Goal: Task Accomplishment & Management: Manage account settings

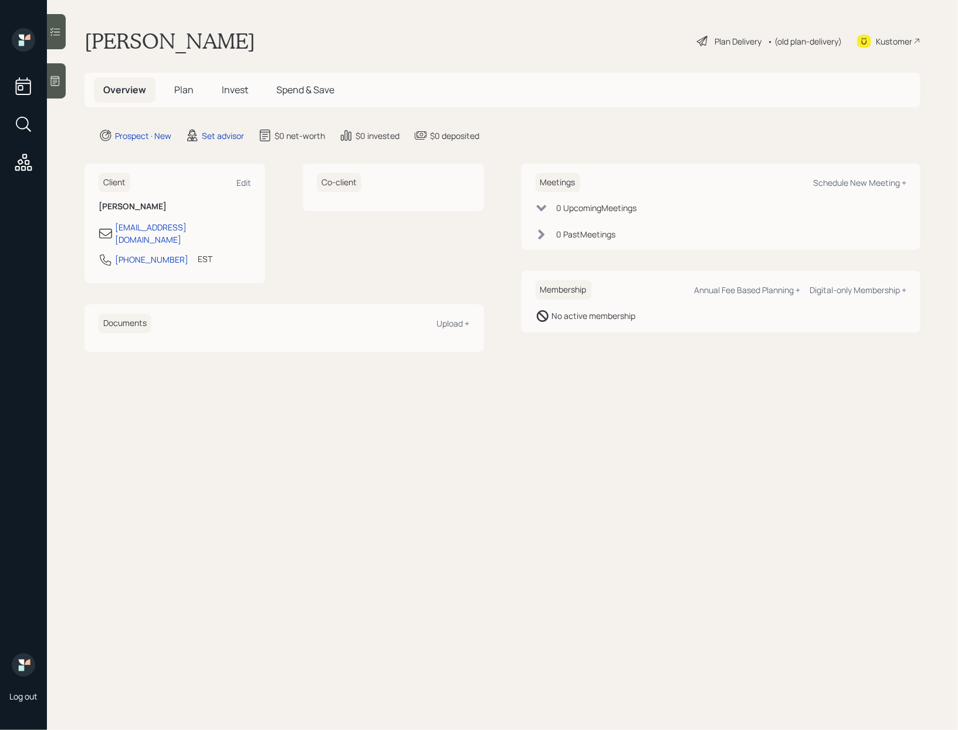
click at [56, 92] on div at bounding box center [56, 80] width 19 height 35
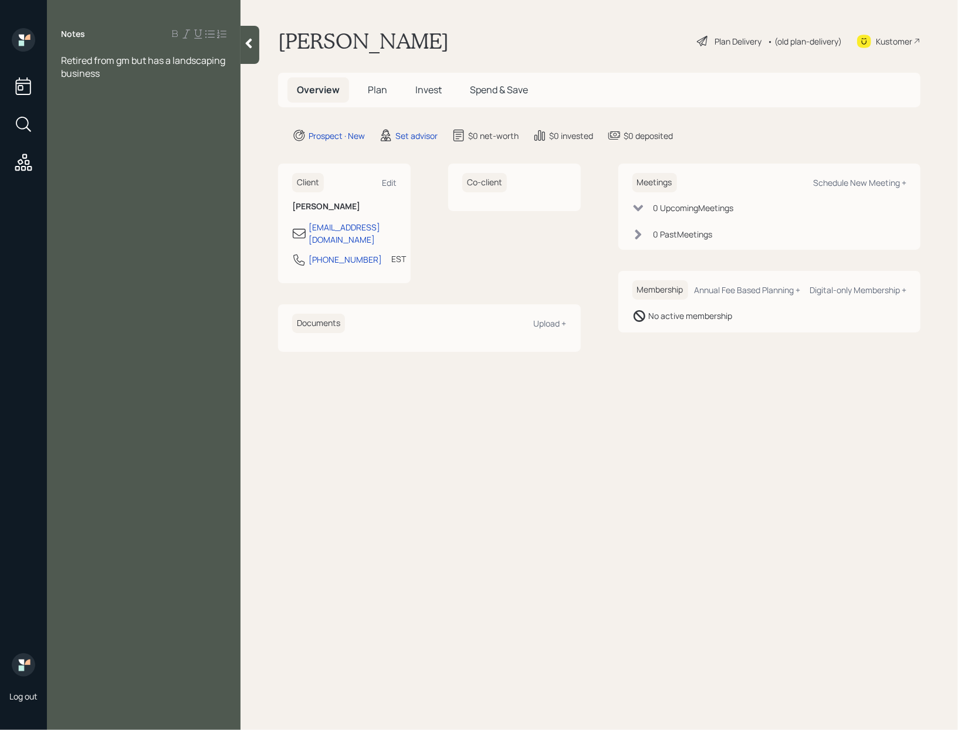
click at [127, 72] on div "Retired from gm but has a landscaping business" at bounding box center [143, 67] width 165 height 26
click at [167, 101] on div "northwestern mutual" at bounding box center [143, 99] width 165 height 13
click at [182, 101] on div "northwestern mutual IRA" at bounding box center [143, 99] width 165 height 13
click at [154, 100] on span "northwestern mutual IRA- 120k" at bounding box center [127, 99] width 133 height 13
click at [164, 109] on div "[PERSON_NAME] annuity -" at bounding box center [143, 112] width 165 height 13
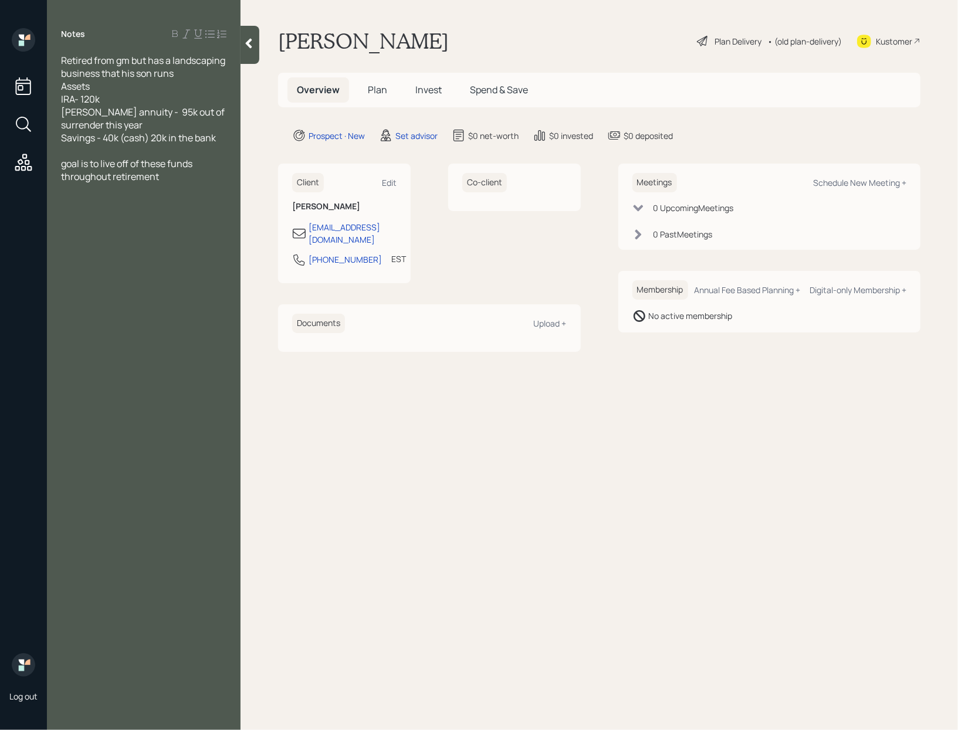
click at [189, 77] on div "Retired from gm but has a landscaping business that his son runs" at bounding box center [143, 67] width 165 height 26
click at [149, 170] on div at bounding box center [143, 176] width 165 height 13
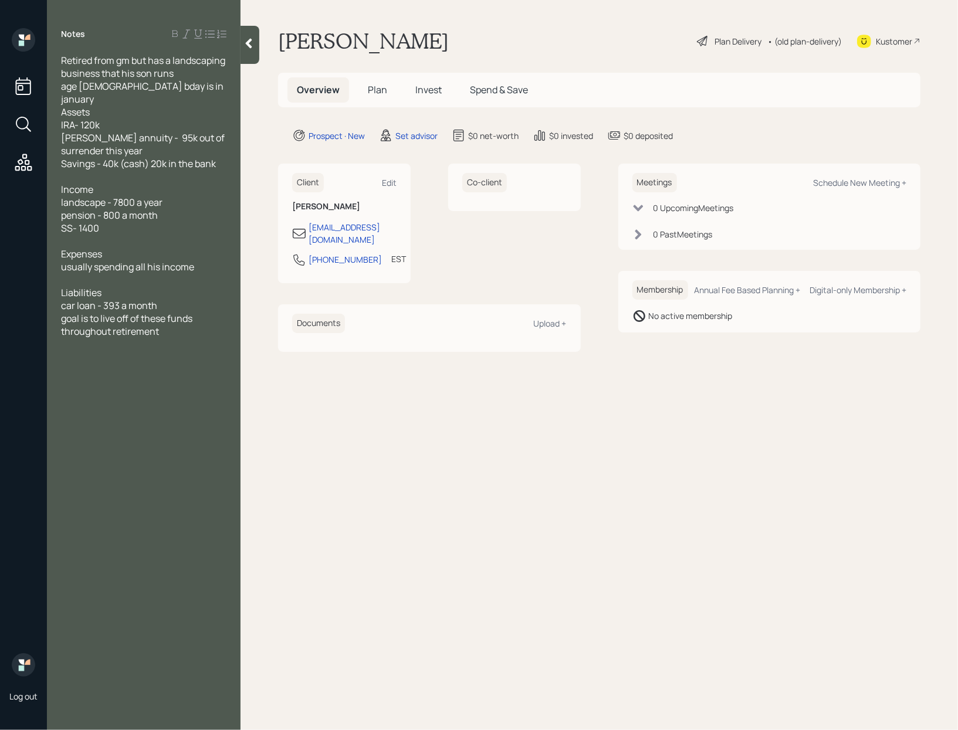
click at [104, 299] on span "car loan - 393 a month" at bounding box center [109, 305] width 96 height 13
click at [182, 299] on div "car loan - 393 a month" at bounding box center [143, 305] width 165 height 13
click at [847, 182] on div "Schedule New Meeting +" at bounding box center [859, 182] width 93 height 11
select select "round-[PERSON_NAME]"
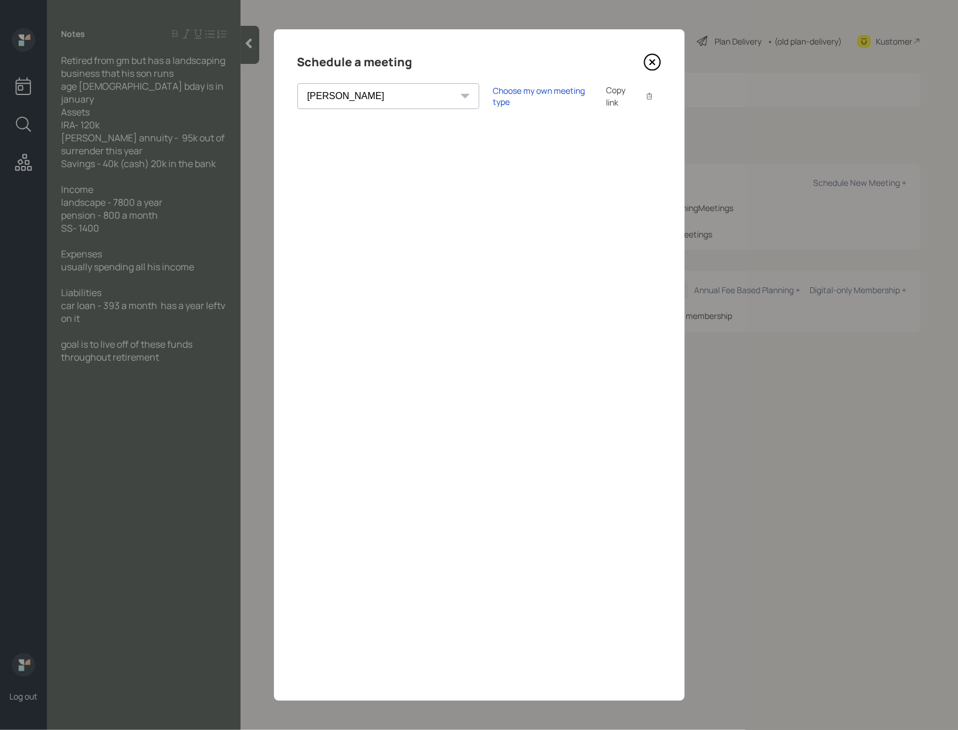
click at [654, 64] on icon at bounding box center [652, 62] width 5 height 5
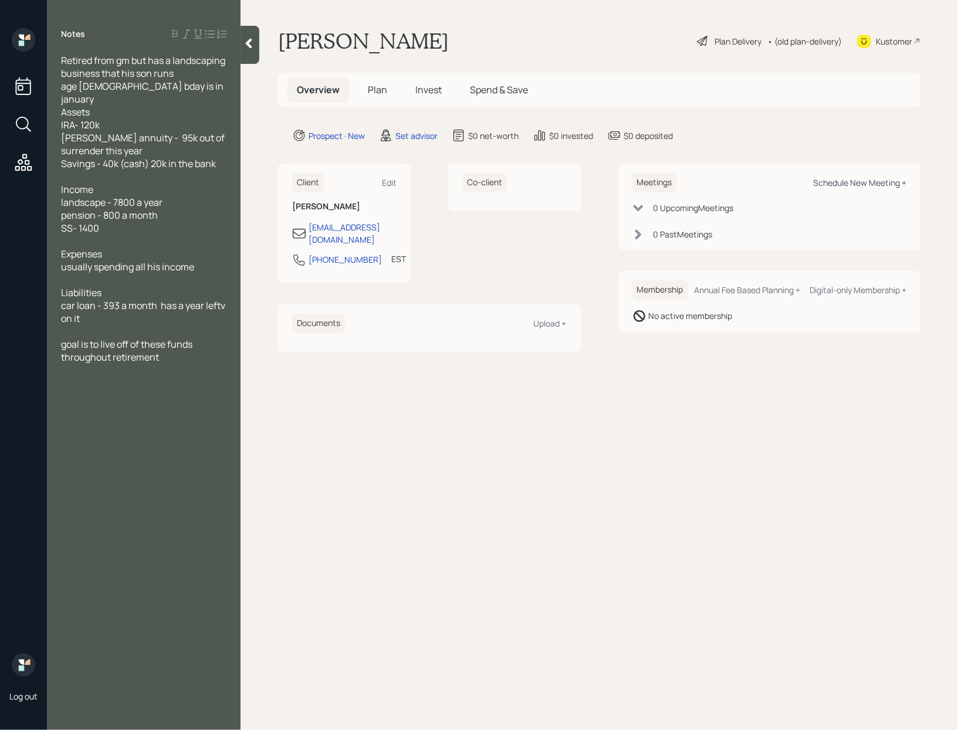
click at [866, 183] on div "Schedule New Meeting +" at bounding box center [859, 182] width 93 height 11
select select "round-[PERSON_NAME]"
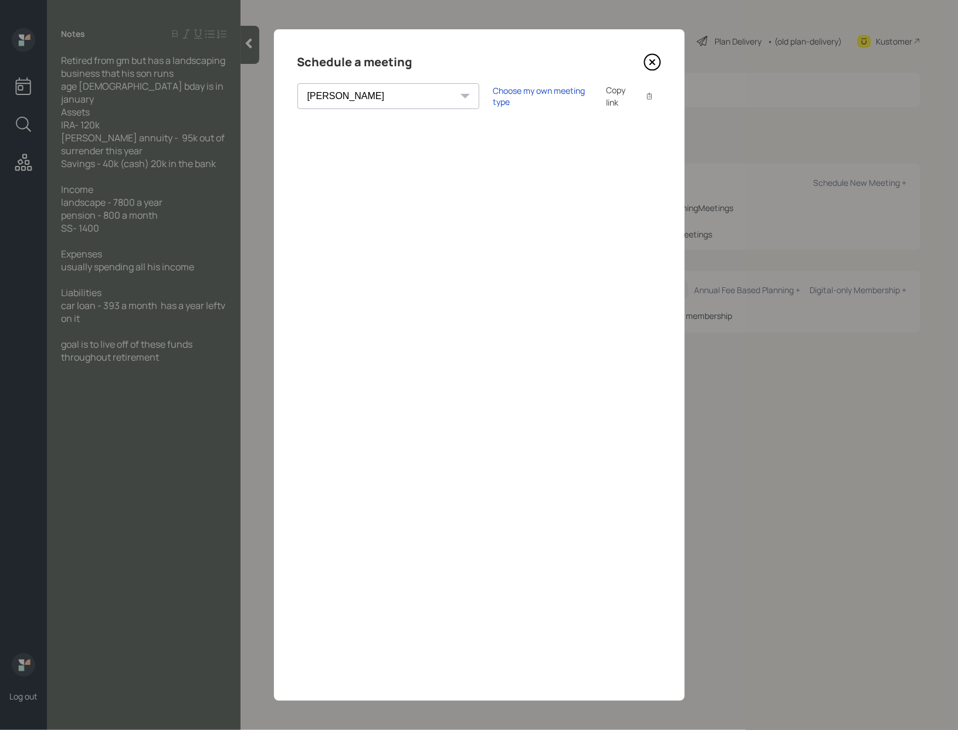
click at [647, 56] on icon at bounding box center [652, 63] width 16 height 16
